Goal: Find specific page/section: Find specific page/section

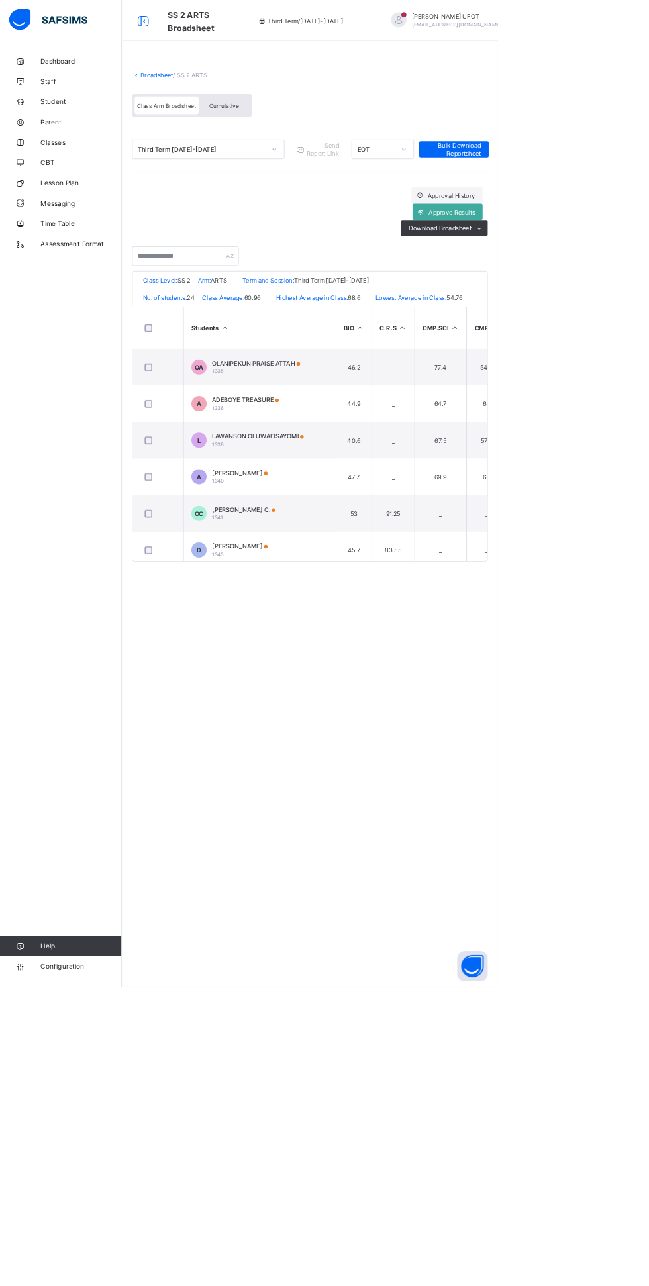
click at [313, 453] on th "Students" at bounding box center [338, 428] width 199 height 54
click at [315, 453] on th "Students" at bounding box center [338, 428] width 199 height 54
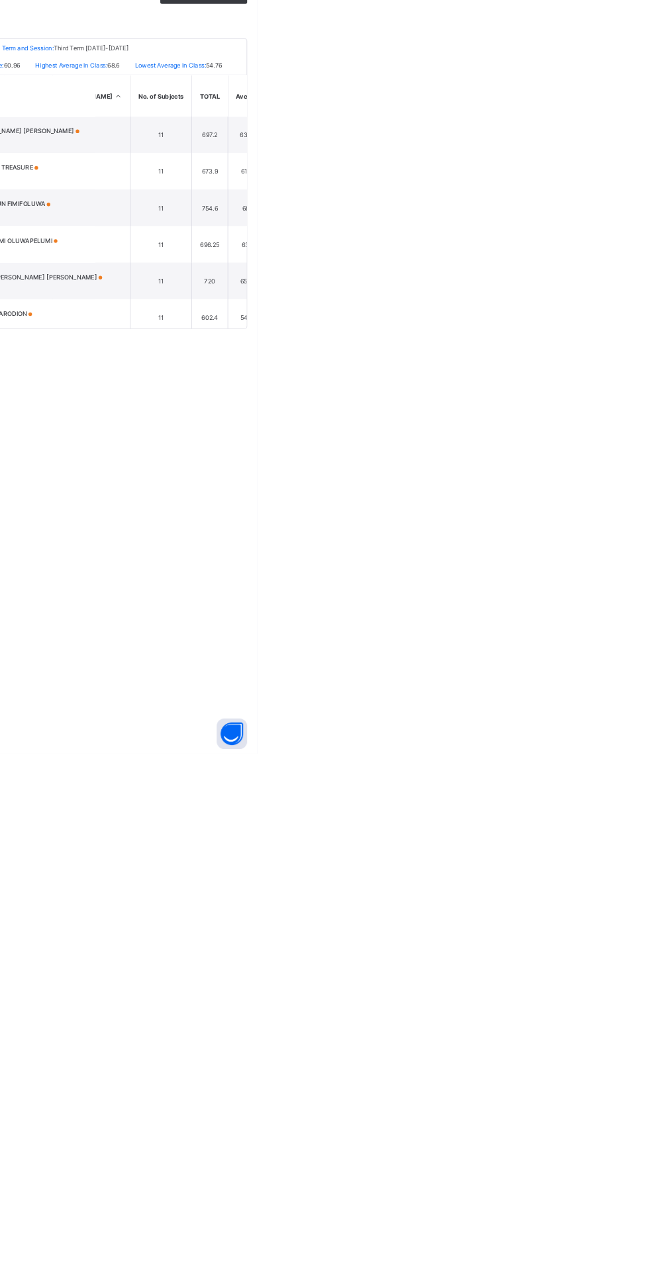
scroll to position [10, 1185]
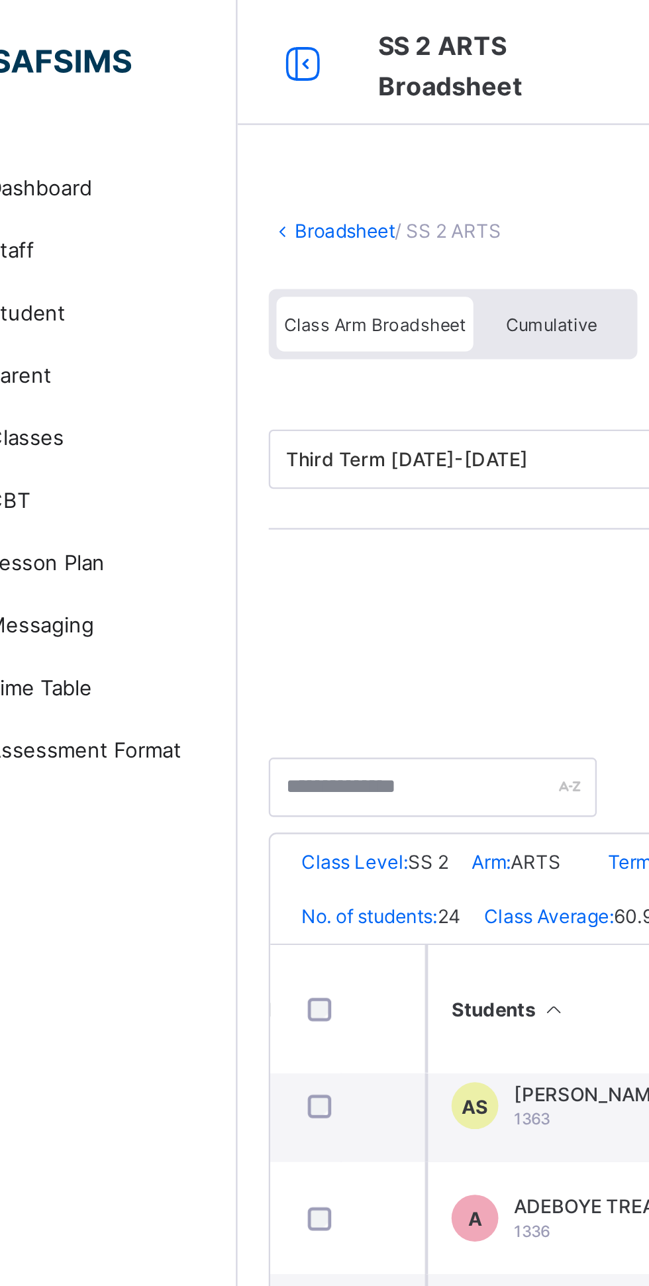
click at [210, 98] on link "Broadsheet" at bounding box center [204, 98] width 42 height 10
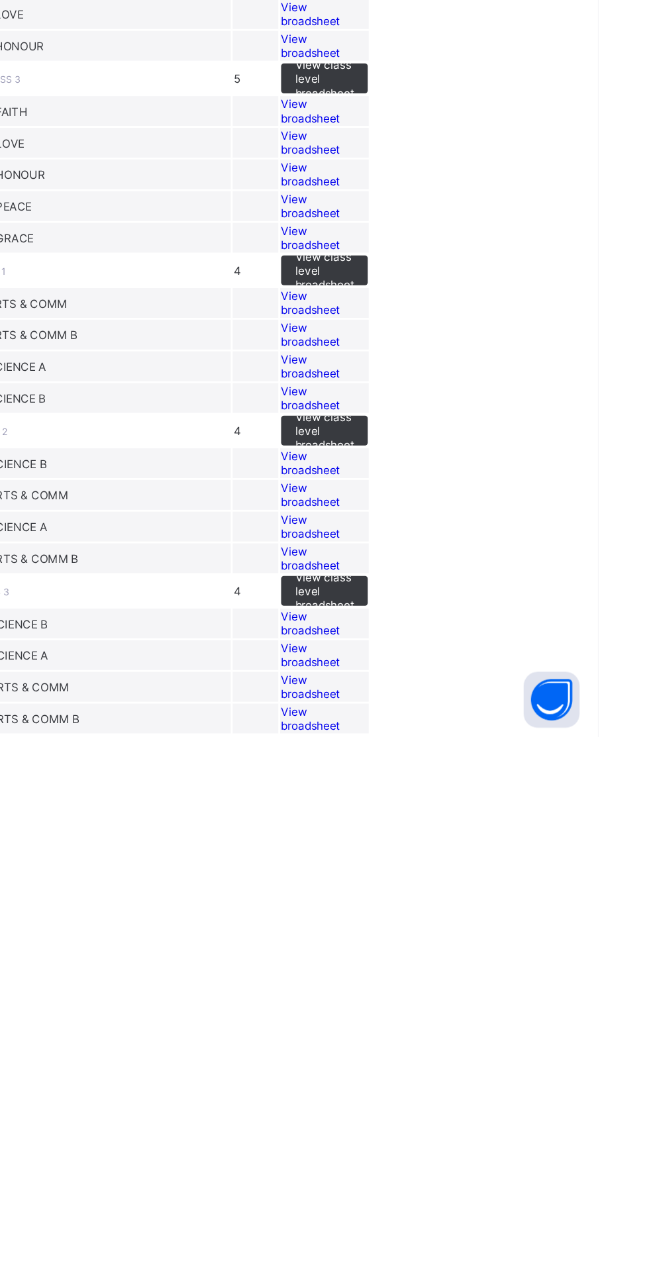
scroll to position [725, 0]
click at [465, 1124] on span "View broadsheet" at bounding box center [445, 1114] width 42 height 20
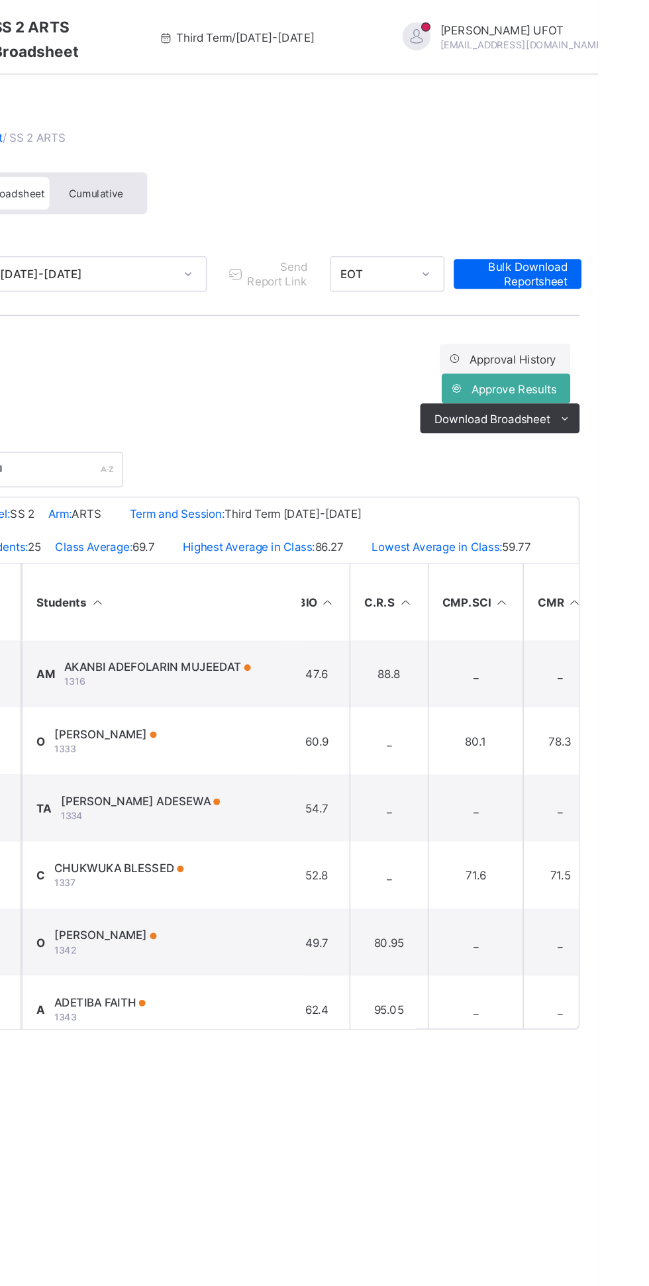
scroll to position [0, 12]
click at [307, 437] on th "Students" at bounding box center [338, 428] width 199 height 54
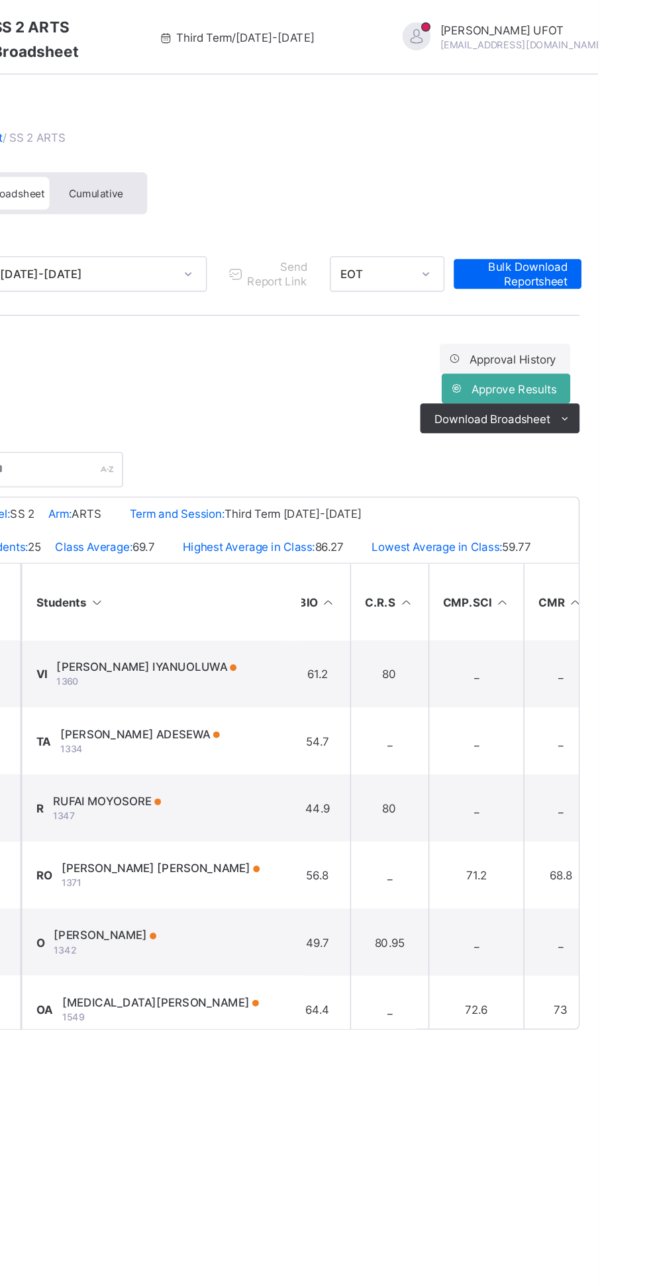
click at [317, 444] on th "Students" at bounding box center [338, 428] width 199 height 54
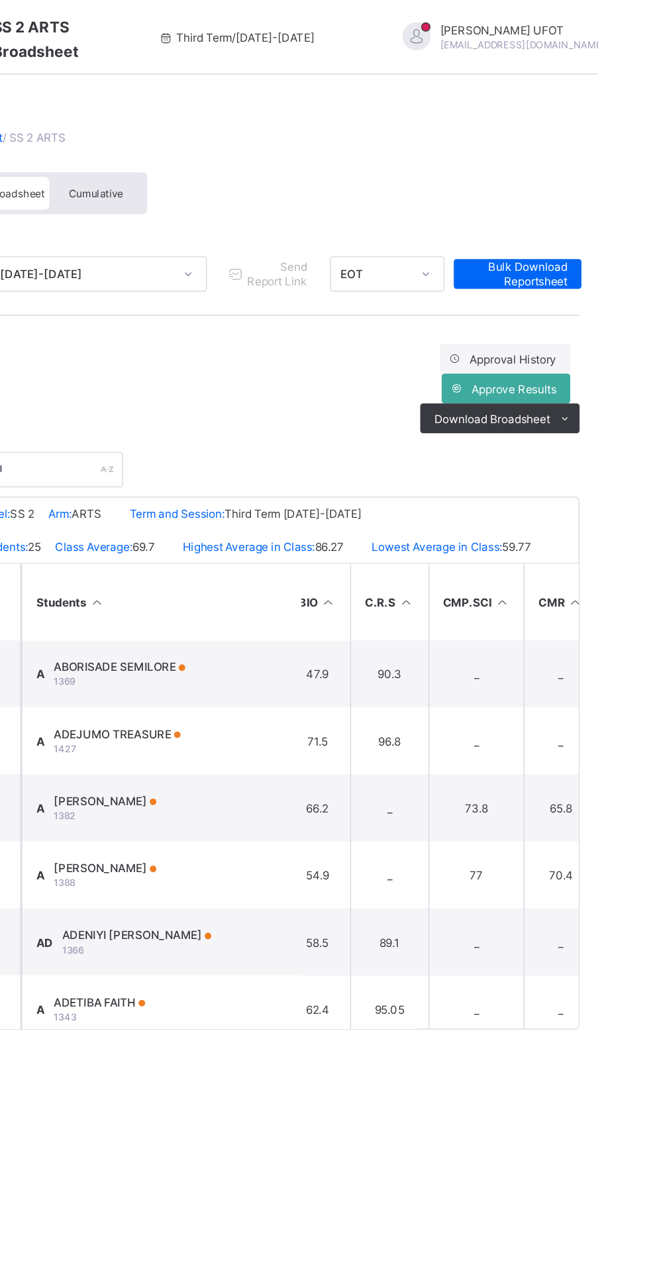
click at [307, 131] on div "Cumulative" at bounding box center [292, 137] width 66 height 23
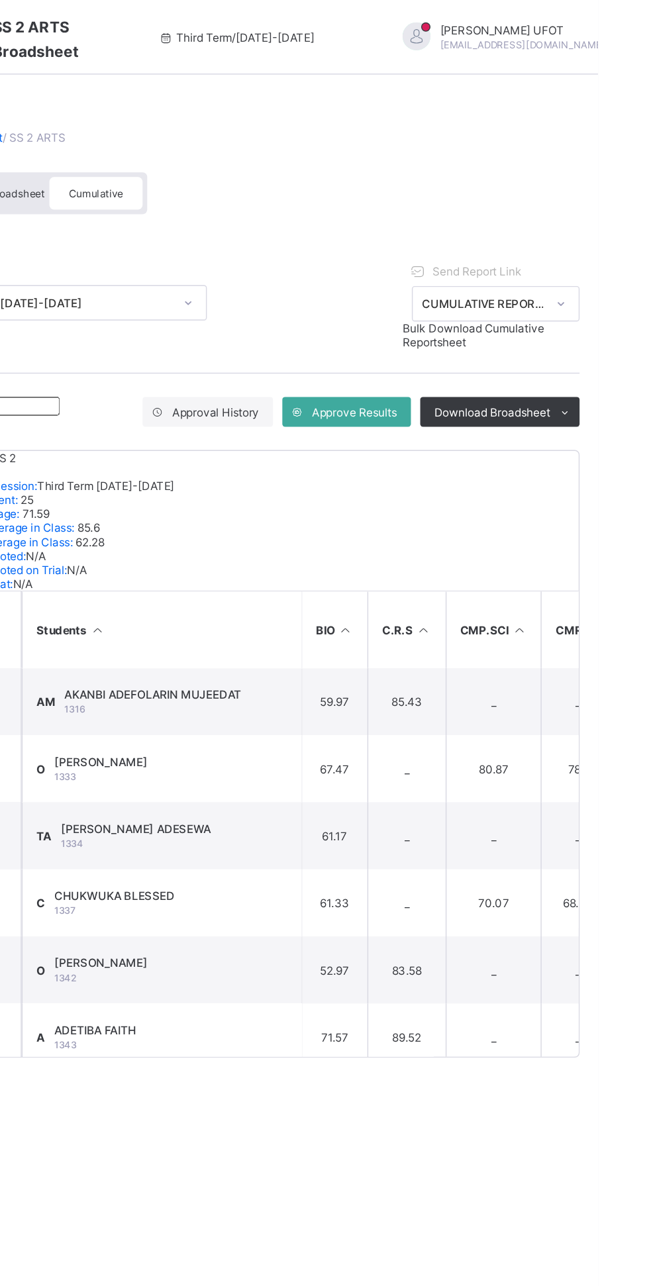
click at [320, 447] on th "Students" at bounding box center [338, 447] width 199 height 54
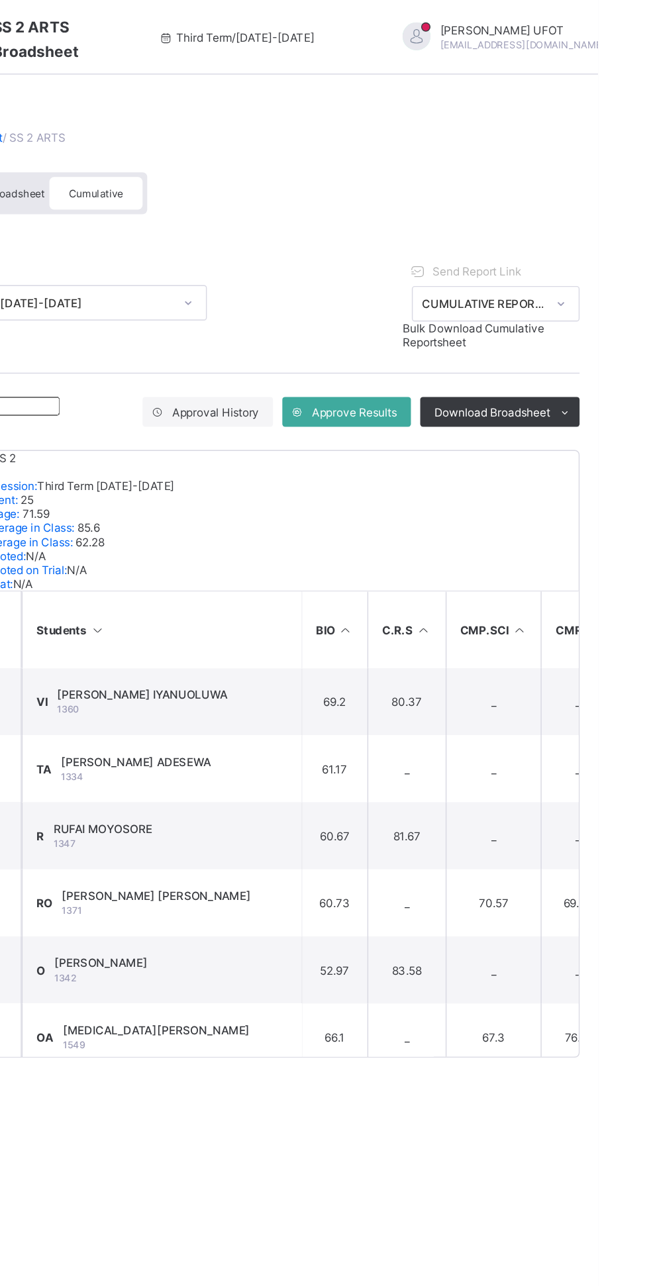
click at [340, 444] on th "Students" at bounding box center [338, 447] width 199 height 54
